Goal: Information Seeking & Learning: Check status

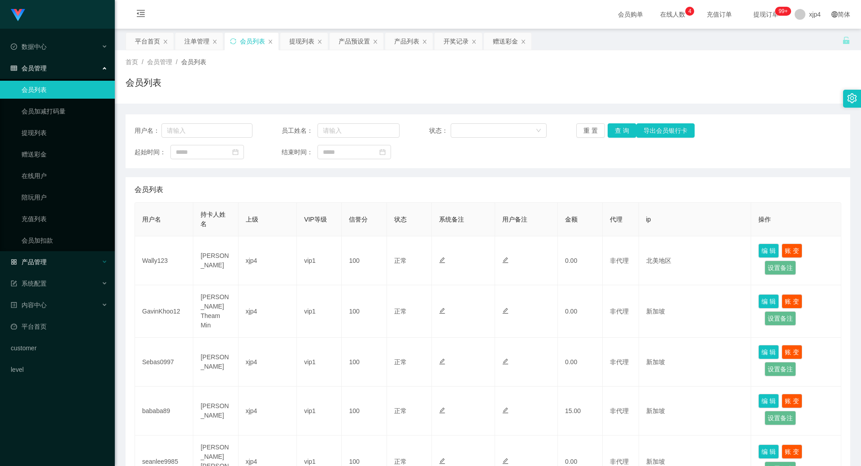
click at [45, 257] on div "产品管理" at bounding box center [57, 262] width 115 height 18
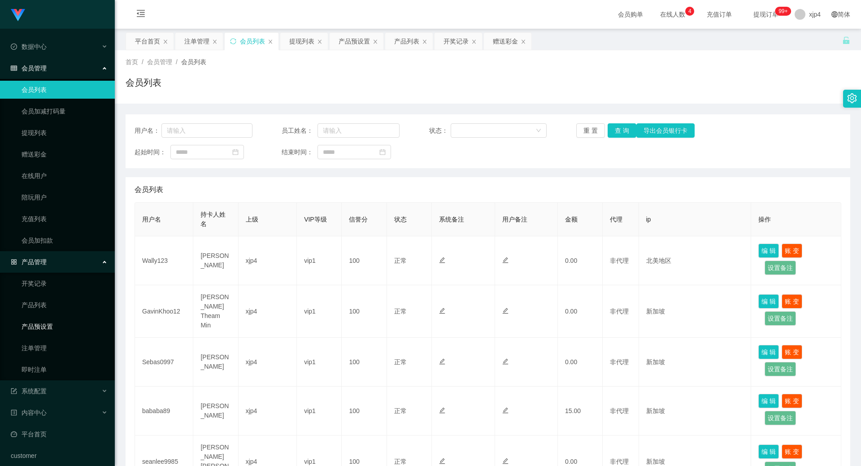
click at [46, 327] on link "产品预设置" at bounding box center [65, 327] width 86 height 18
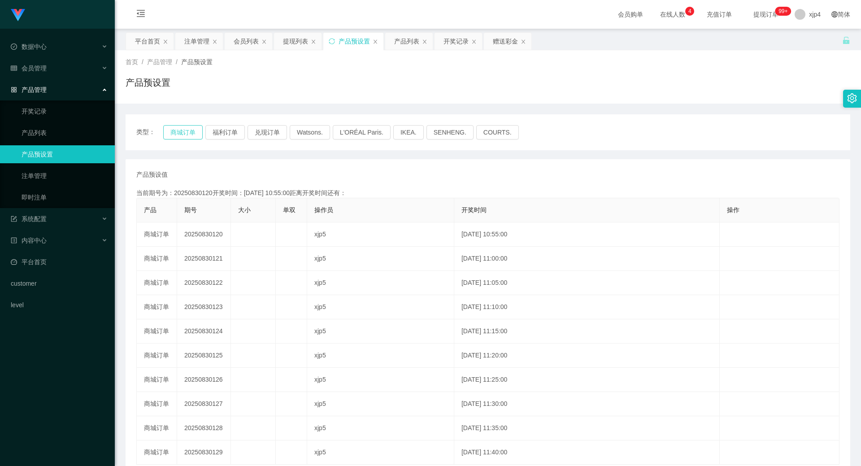
click at [175, 134] on button "商城订单" at bounding box center [182, 132] width 39 height 14
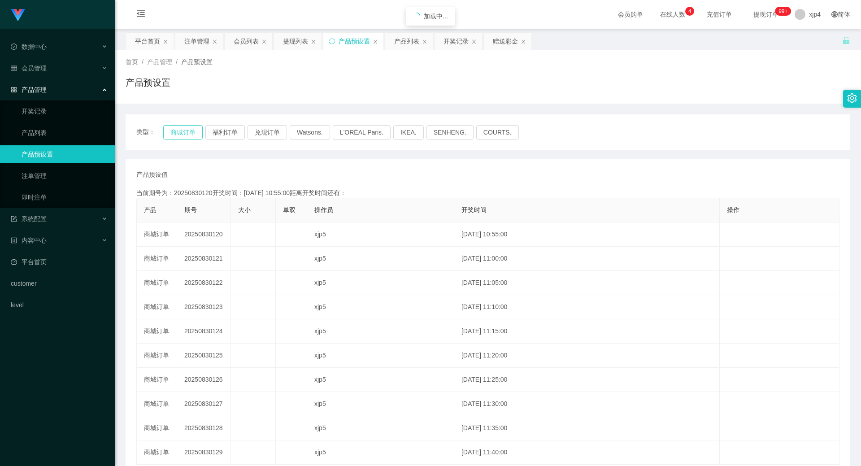
click at [175, 134] on button "商城订单" at bounding box center [182, 132] width 39 height 14
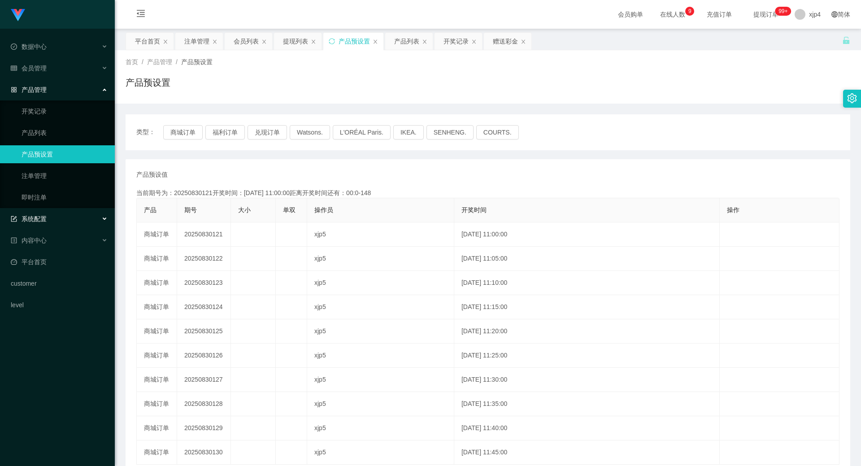
click at [34, 219] on span "系统配置" at bounding box center [29, 218] width 36 height 7
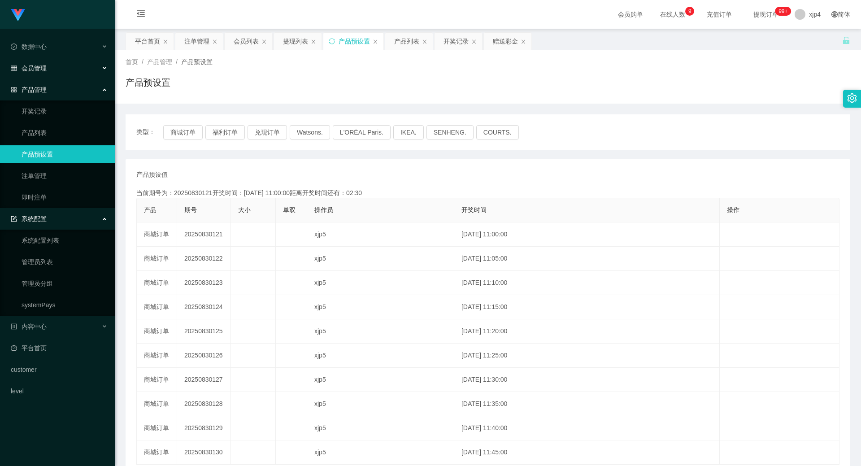
click at [52, 73] on div "会员管理" at bounding box center [57, 68] width 115 height 18
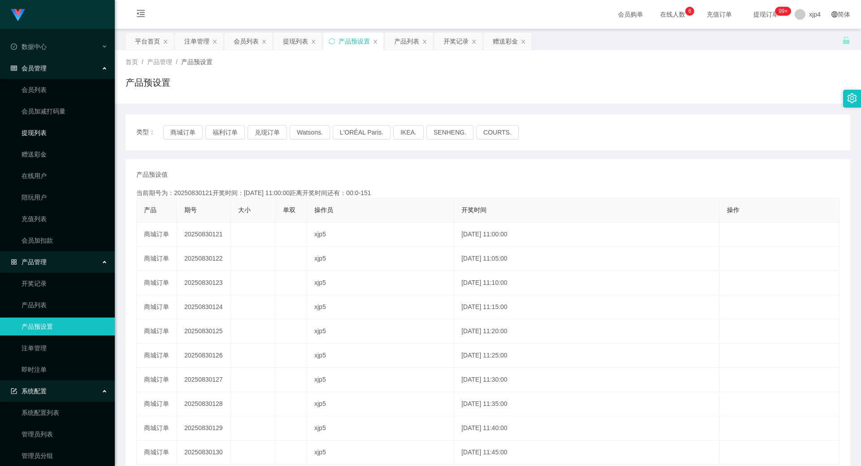
click at [44, 127] on link "提现列表" at bounding box center [65, 133] width 86 height 18
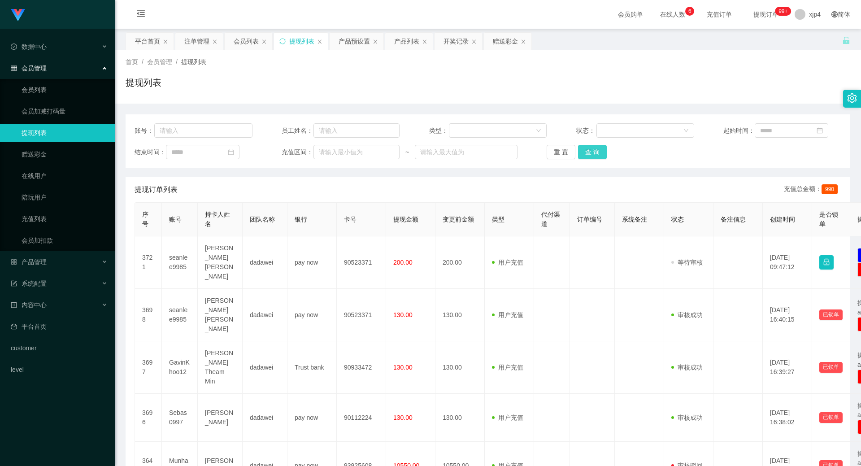
click at [588, 152] on button "查 询" at bounding box center [592, 152] width 29 height 14
click at [588, 152] on div "重 置 查 询" at bounding box center [606, 152] width 118 height 14
click at [588, 152] on button "查 询" at bounding box center [592, 152] width 29 height 14
click at [588, 152] on div "重 置 查 询" at bounding box center [606, 152] width 118 height 14
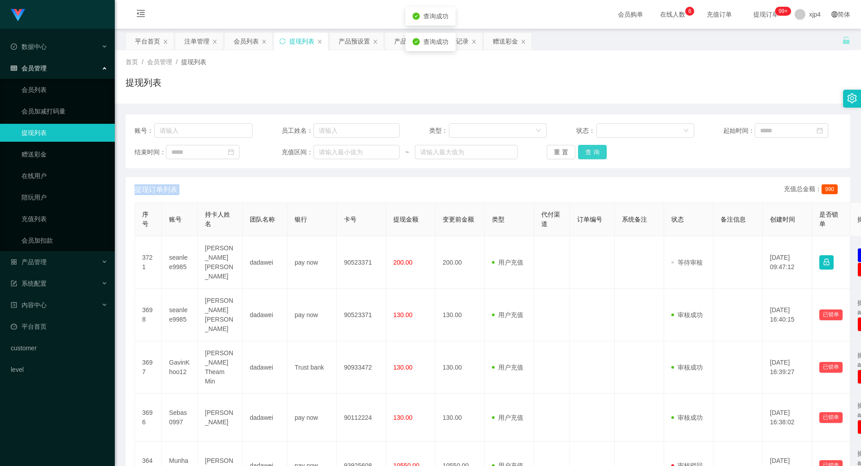
click at [588, 152] on button "查 询" at bounding box center [592, 152] width 29 height 14
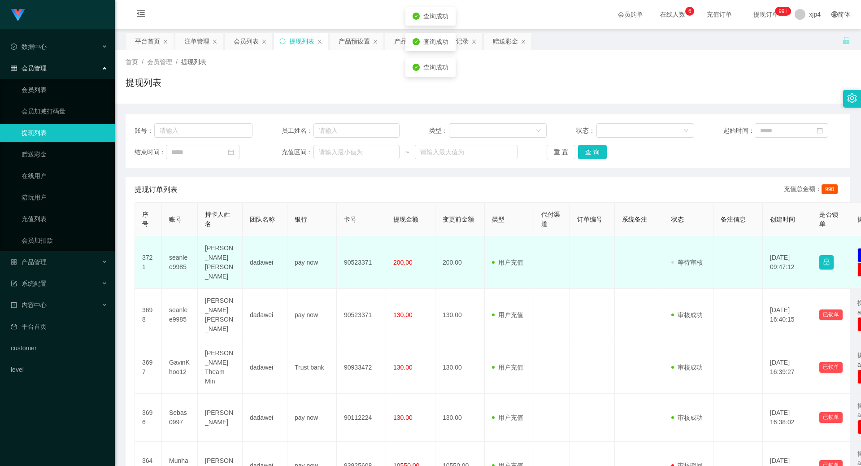
click at [214, 256] on td "[PERSON_NAME] [PERSON_NAME]" at bounding box center [220, 262] width 45 height 52
click at [165, 258] on td "seanlee9985" at bounding box center [180, 262] width 36 height 52
click at [172, 257] on td "seanlee9985" at bounding box center [180, 262] width 36 height 52
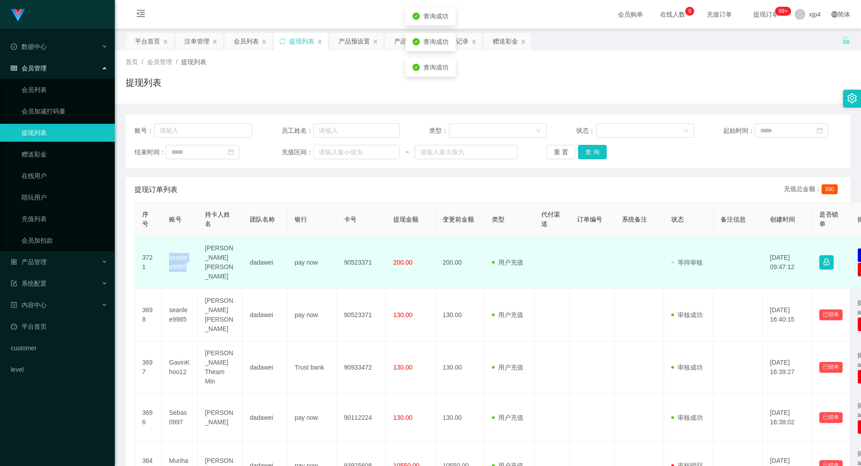
click at [172, 257] on td "seanlee9985" at bounding box center [180, 262] width 36 height 52
copy td "seanlee9985"
